Goal: Task Accomplishment & Management: Manage account settings

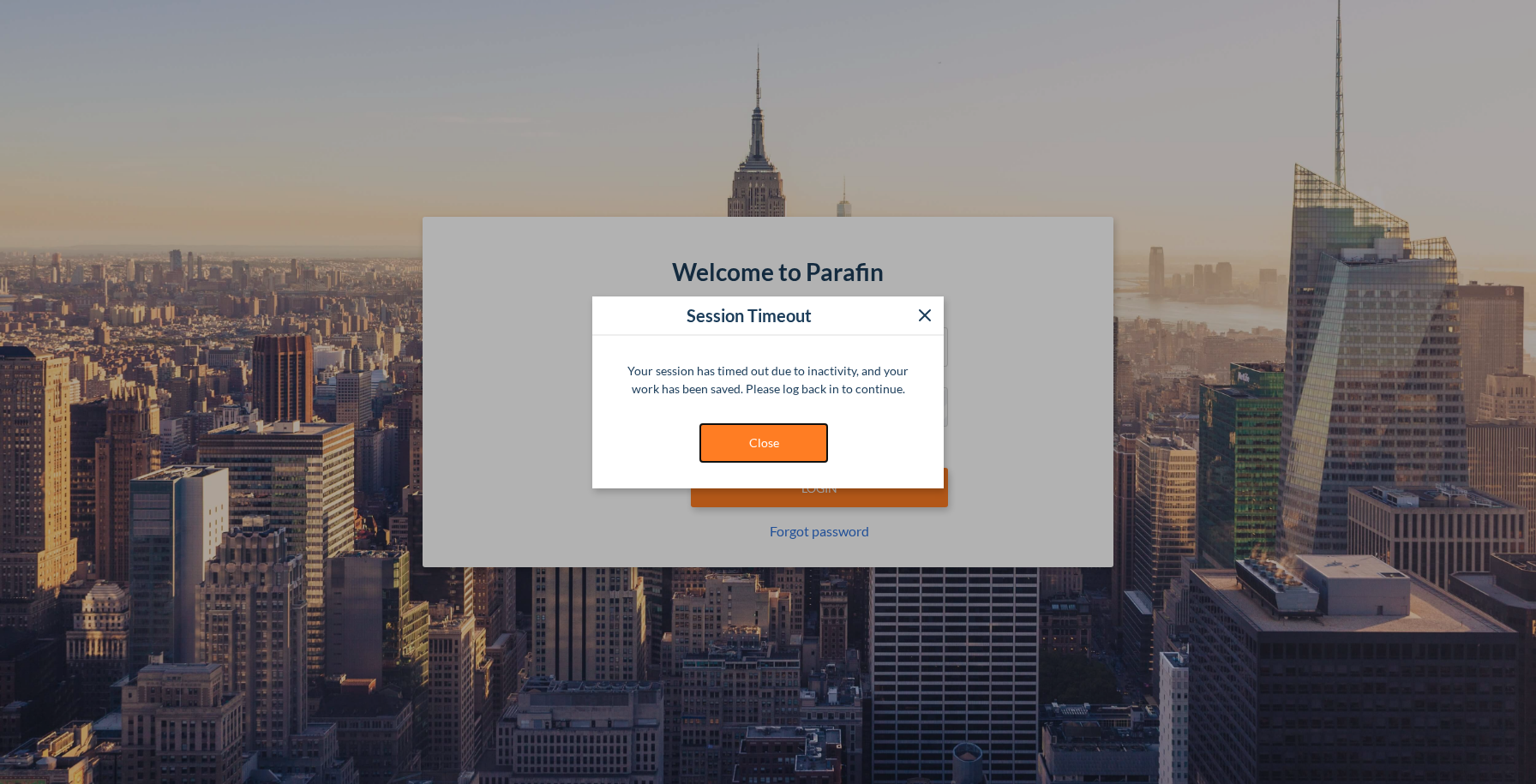
click at [768, 443] on button "Close" at bounding box center [763, 443] width 129 height 39
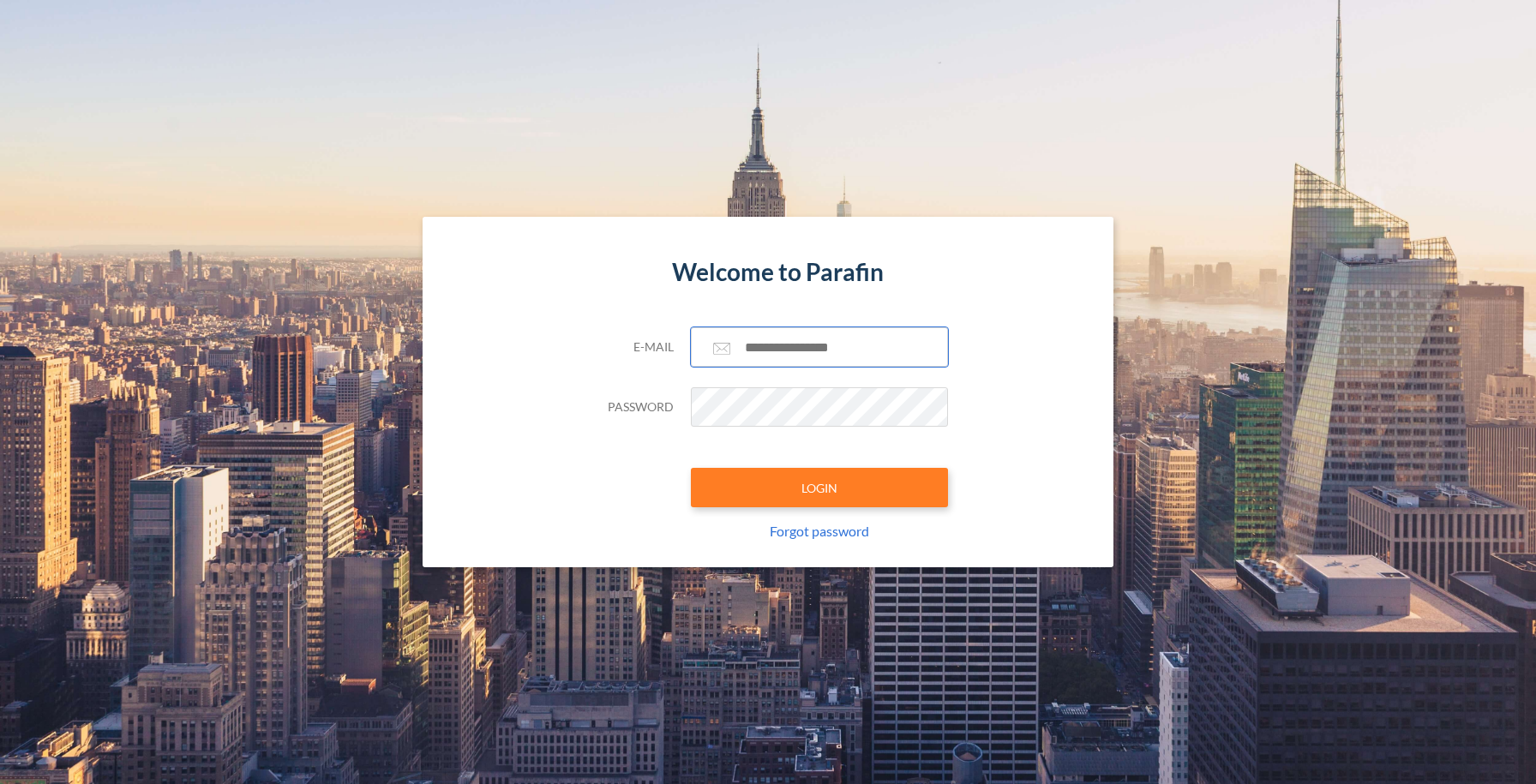
click at [782, 358] on input "text" at bounding box center [820, 347] width 257 height 39
type input "**********"
click at [820, 474] on button "LOGIN" at bounding box center [820, 487] width 257 height 39
